Goal: Find specific page/section: Find specific page/section

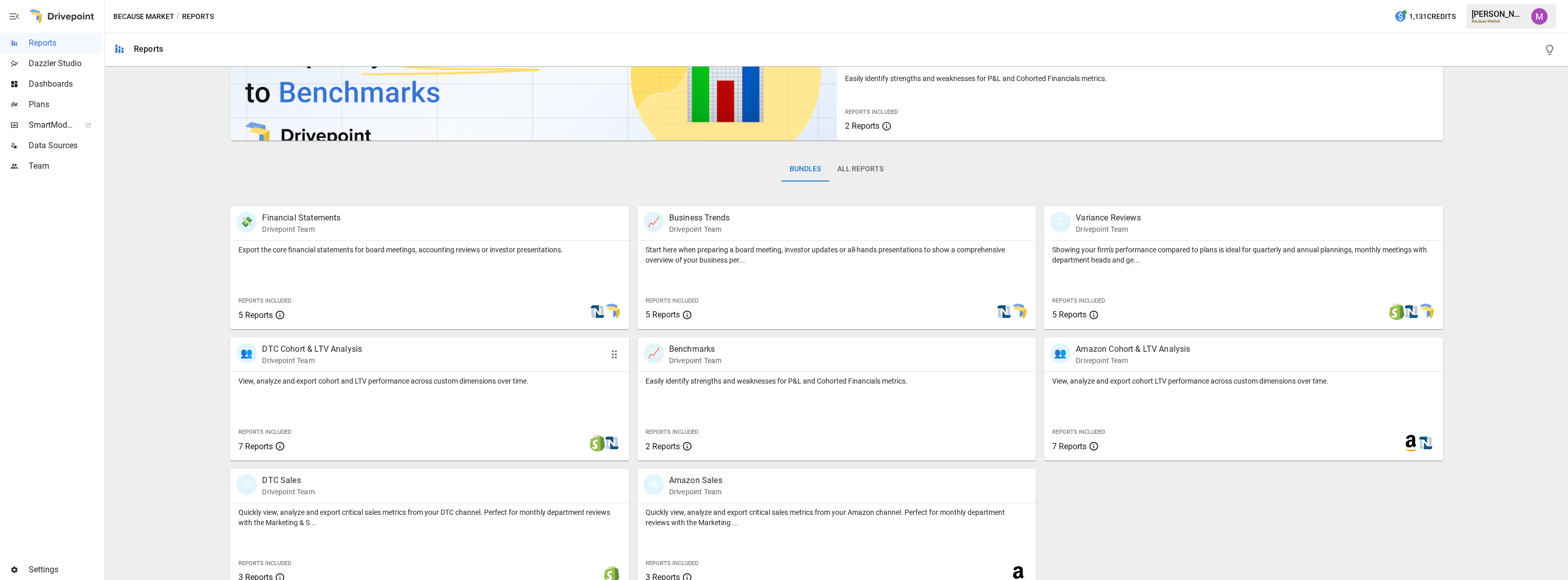
scroll to position [83, 0]
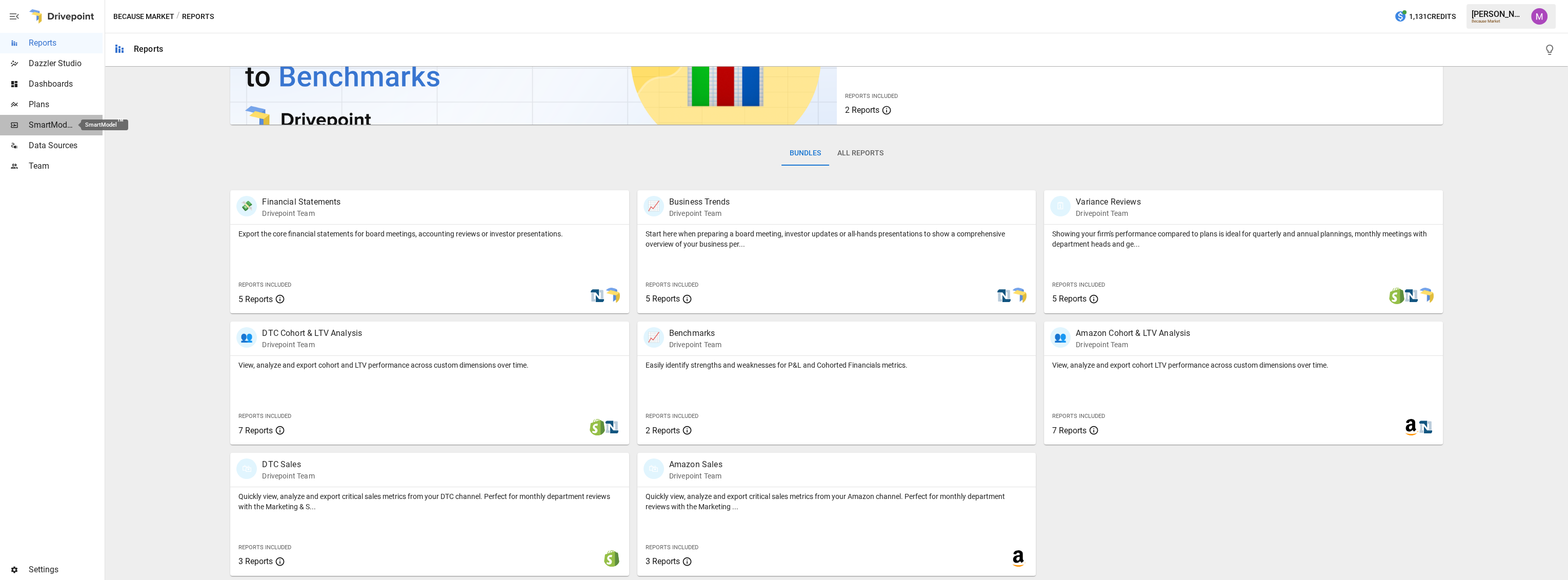
click at [51, 124] on span "SmartModel ™" at bounding box center [51, 125] width 45 height 12
click at [72, 103] on span "Plans" at bounding box center [65, 105] width 74 height 12
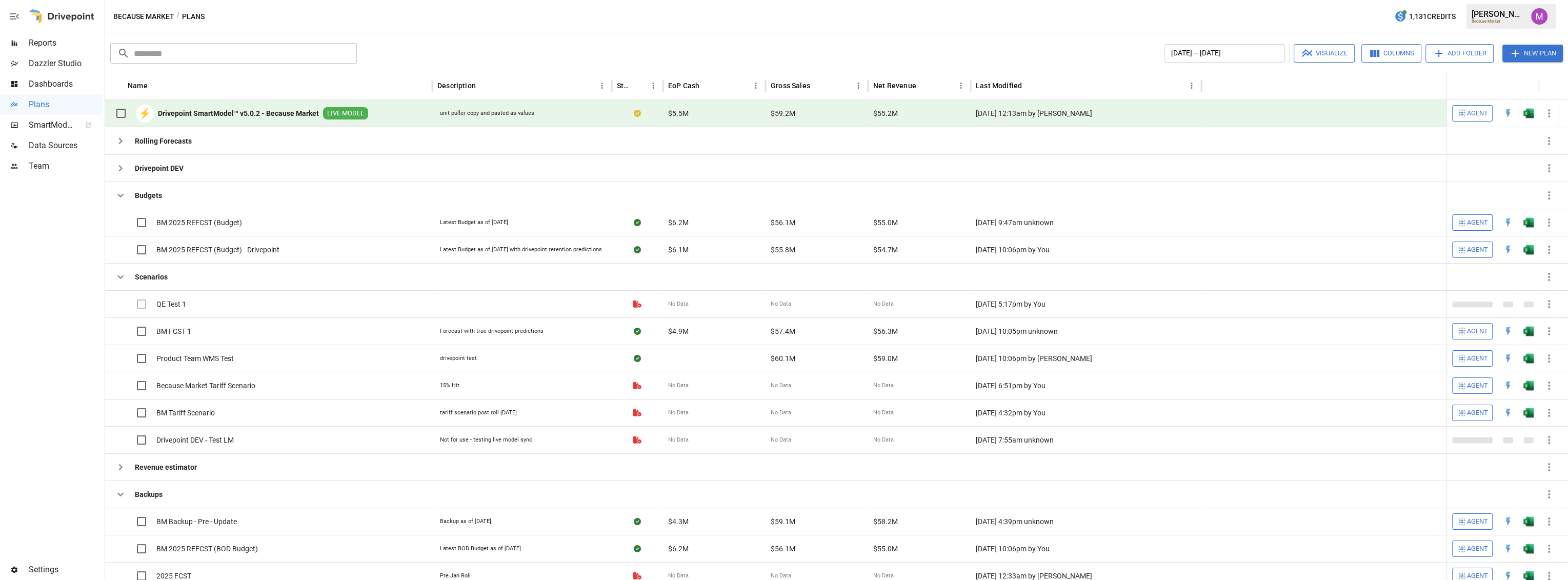
click at [267, 117] on b "Drivepoint SmartModel™ v5.0.2 - Because Market" at bounding box center [238, 113] width 161 height 10
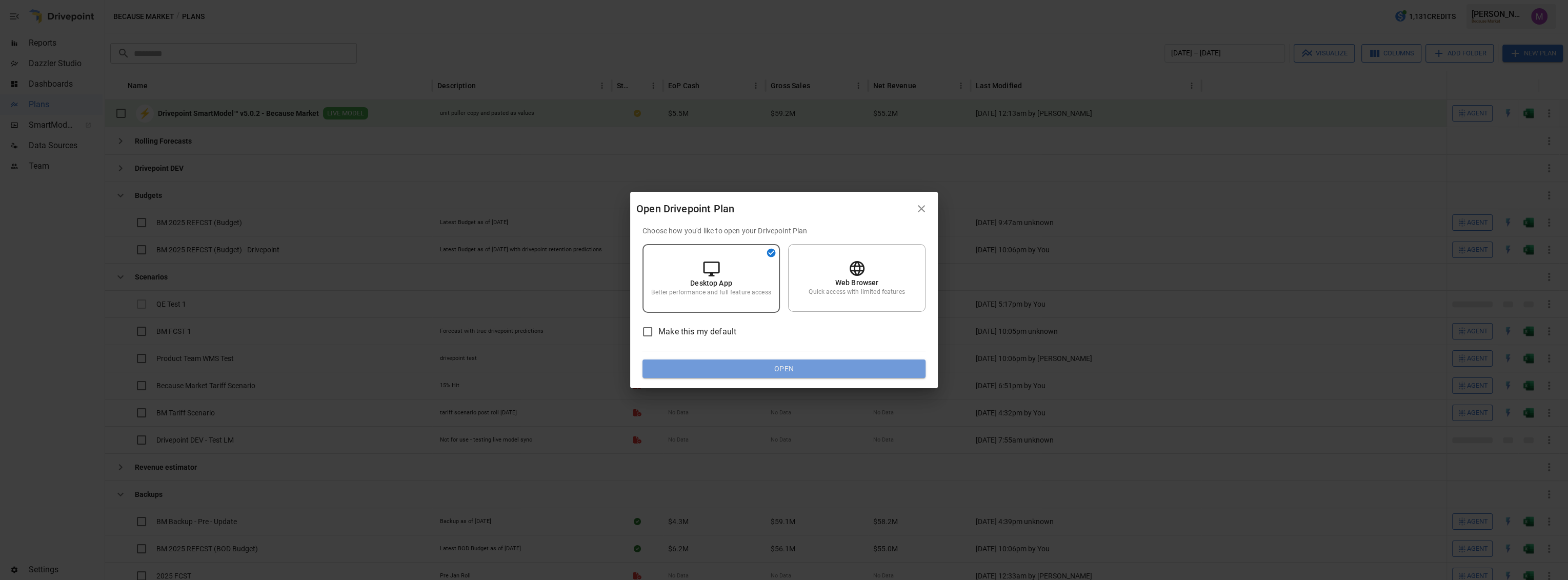
click at [816, 363] on button "Open" at bounding box center [784, 369] width 283 height 18
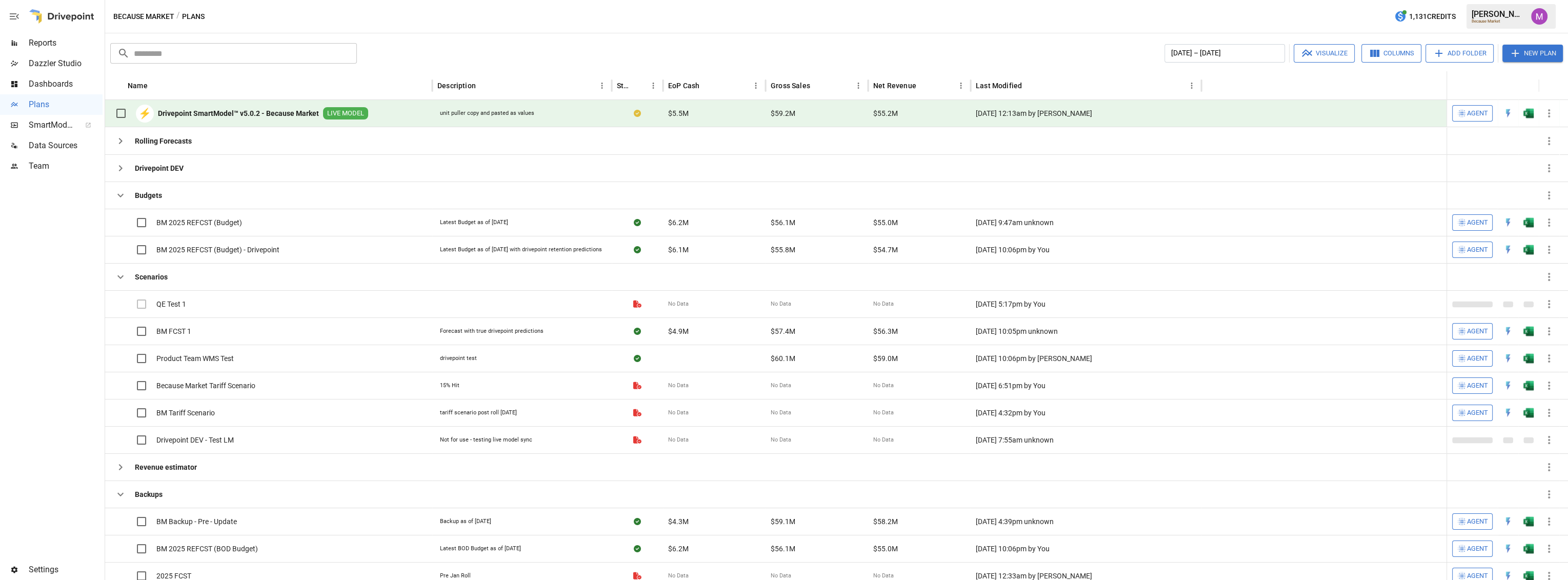
click at [278, 113] on b "Drivepoint SmartModel™ v5.0.2 - Because Market" at bounding box center [238, 113] width 161 height 10
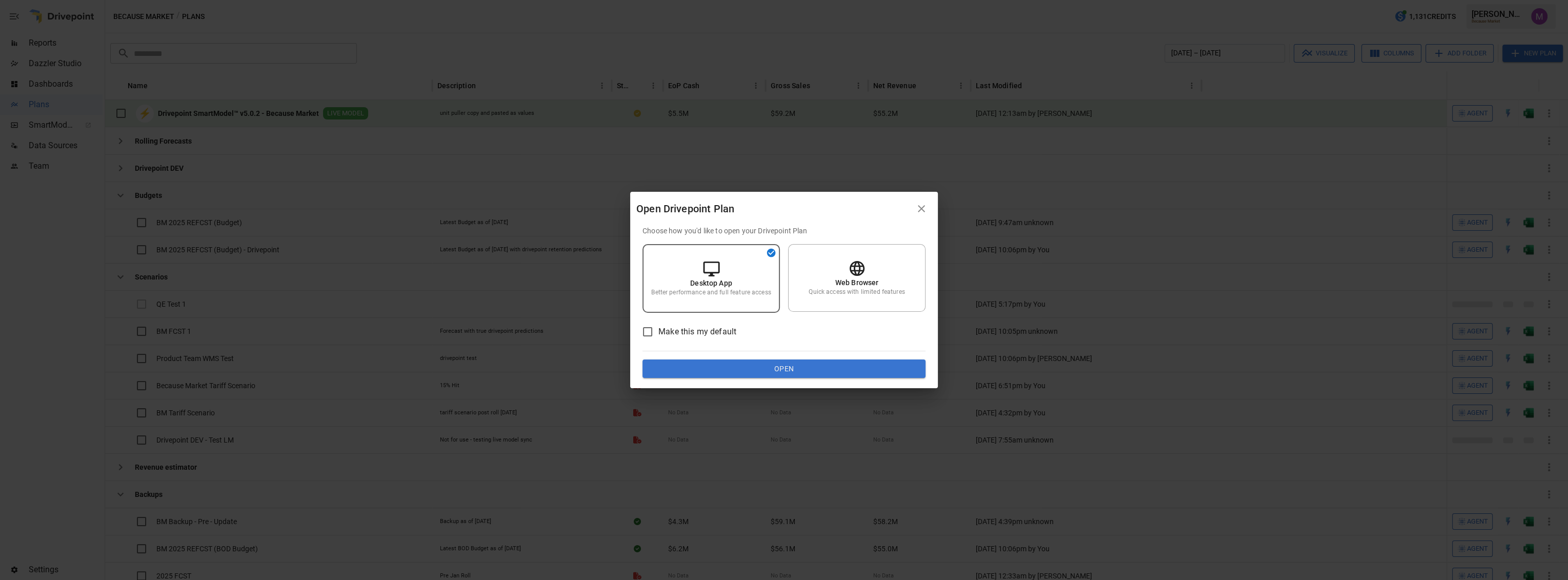
click at [818, 366] on button "Open" at bounding box center [784, 369] width 283 height 18
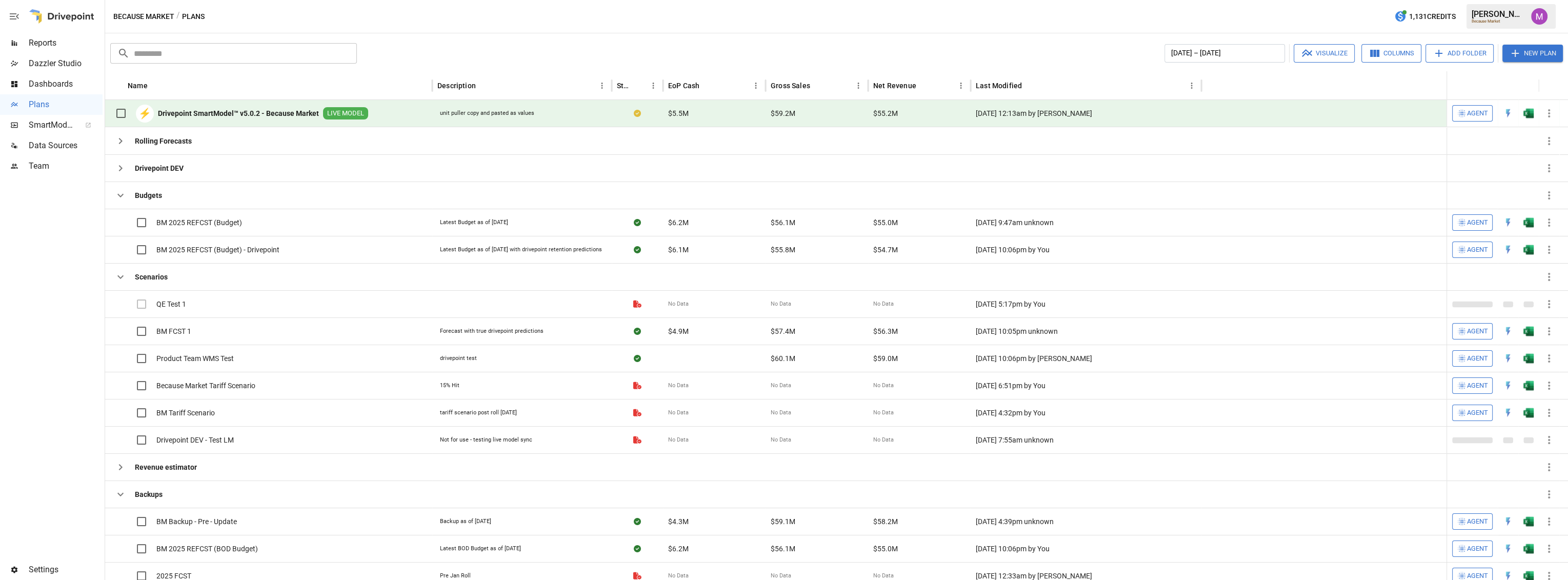
click at [1554, 8] on div "[PERSON_NAME] Because Market" at bounding box center [1511, 16] width 89 height 24
click at [1549, 12] on button "button" at bounding box center [1539, 16] width 29 height 29
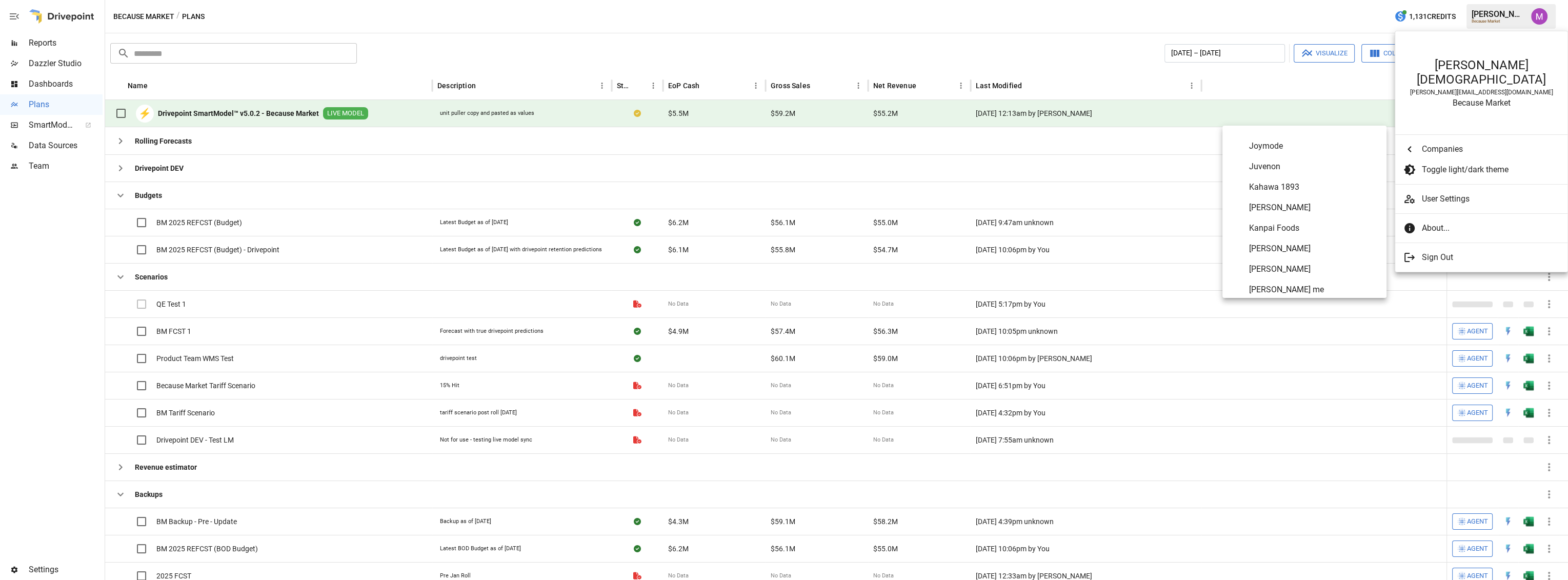
scroll to position [2815, 0]
click at [1281, 237] on span "[PERSON_NAME]" at bounding box center [1314, 237] width 129 height 12
